Goal: Task Accomplishment & Management: Manage account settings

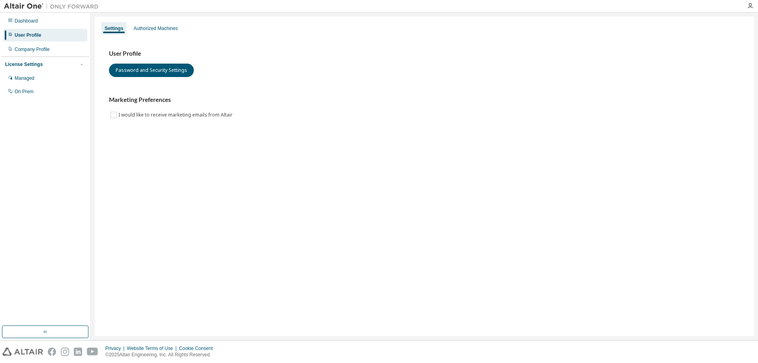
click at [19, 350] on img at bounding box center [22, 351] width 41 height 8
